Goal: Transaction & Acquisition: Subscribe to service/newsletter

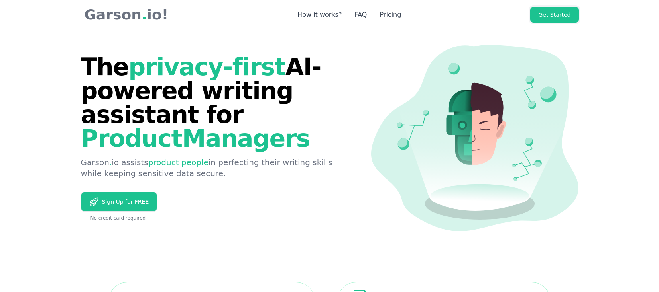
click at [557, 12] on link "Get Started" at bounding box center [554, 15] width 48 height 16
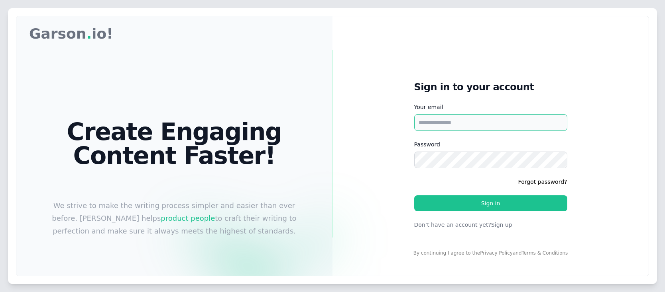
click at [465, 120] on input "Your email" at bounding box center [490, 122] width 153 height 17
paste input "*"
click at [487, 122] on input "Your email" at bounding box center [490, 122] width 153 height 17
type input "**********"
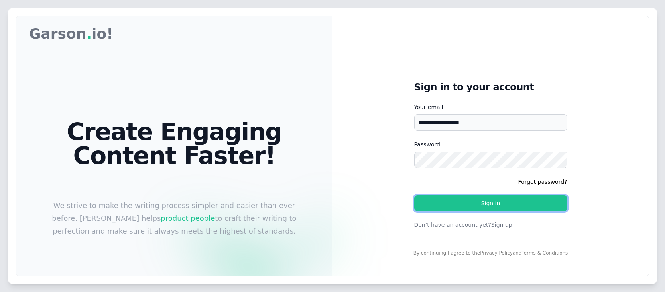
click at [486, 204] on button "Sign in" at bounding box center [490, 204] width 153 height 16
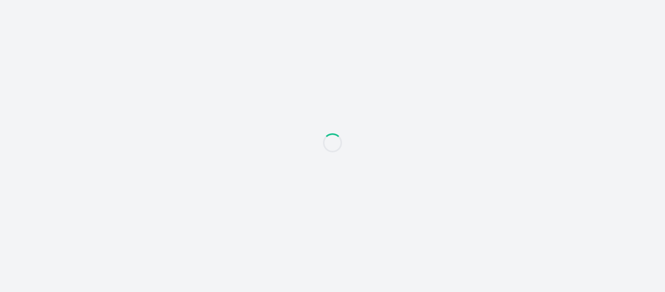
click at [338, 77] on div at bounding box center [332, 146] width 665 height 292
click at [230, 66] on div at bounding box center [332, 146] width 665 height 292
click at [483, 135] on div at bounding box center [332, 146] width 665 height 292
